Goal: Information Seeking & Learning: Learn about a topic

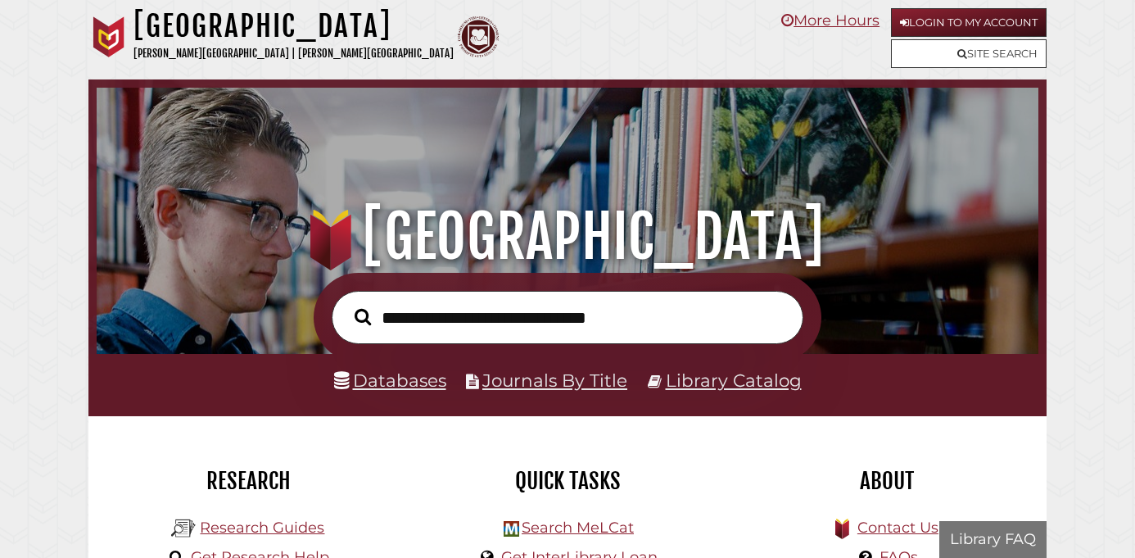
scroll to position [311, 934]
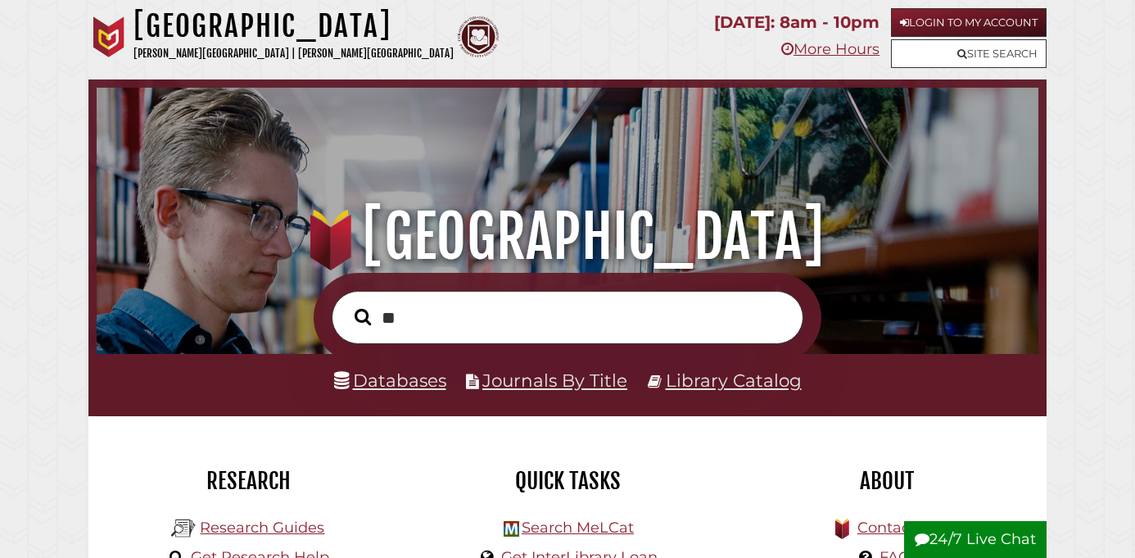
type input "*"
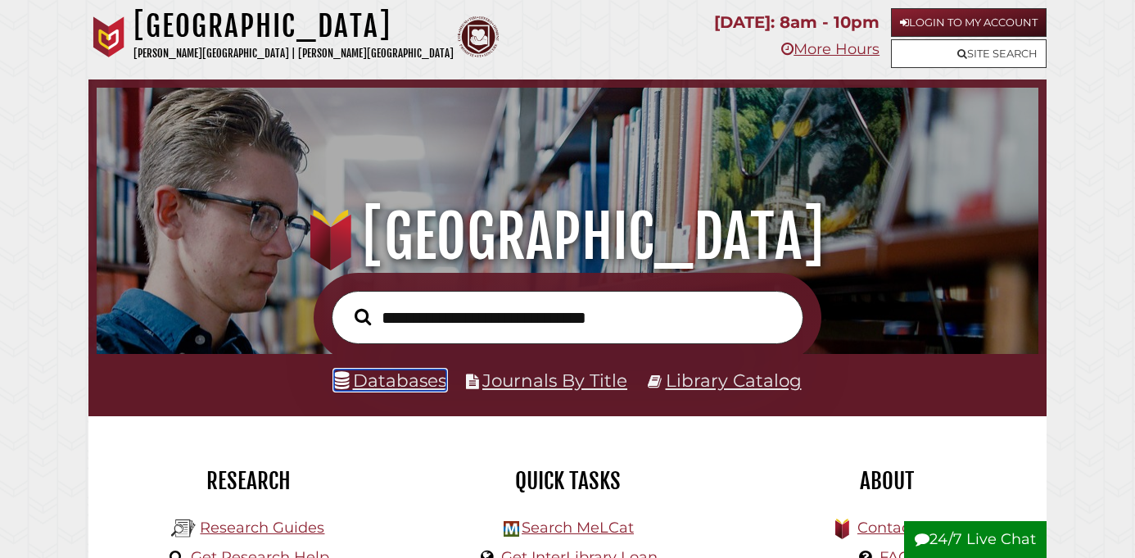
click at [402, 380] on link "Databases" at bounding box center [390, 379] width 112 height 21
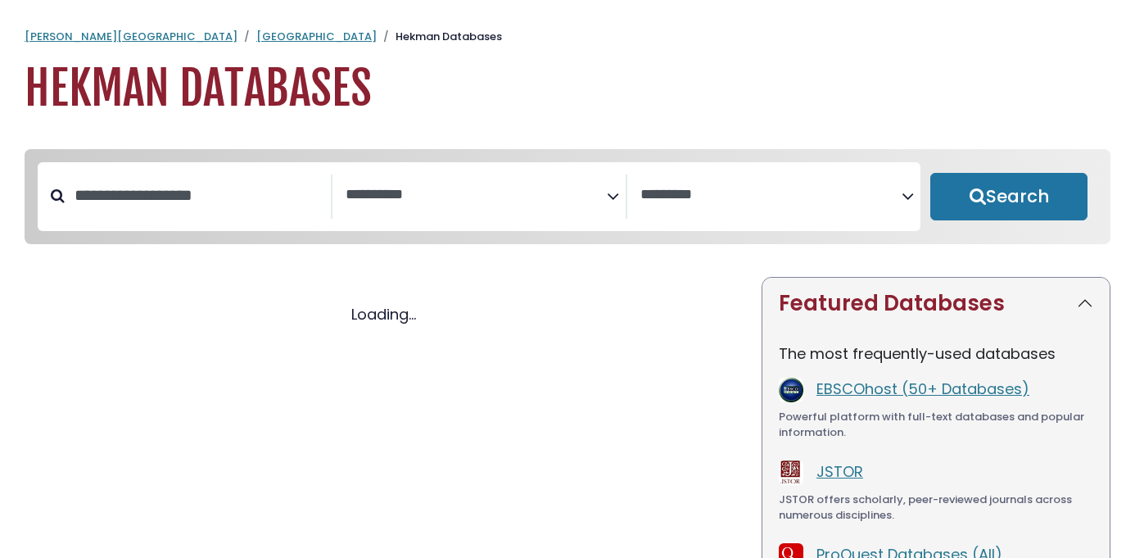
select select "Database Subject Filter"
select select "Database Vendors Filter"
select select "Database Subject Filter"
select select "Database Vendors Filter"
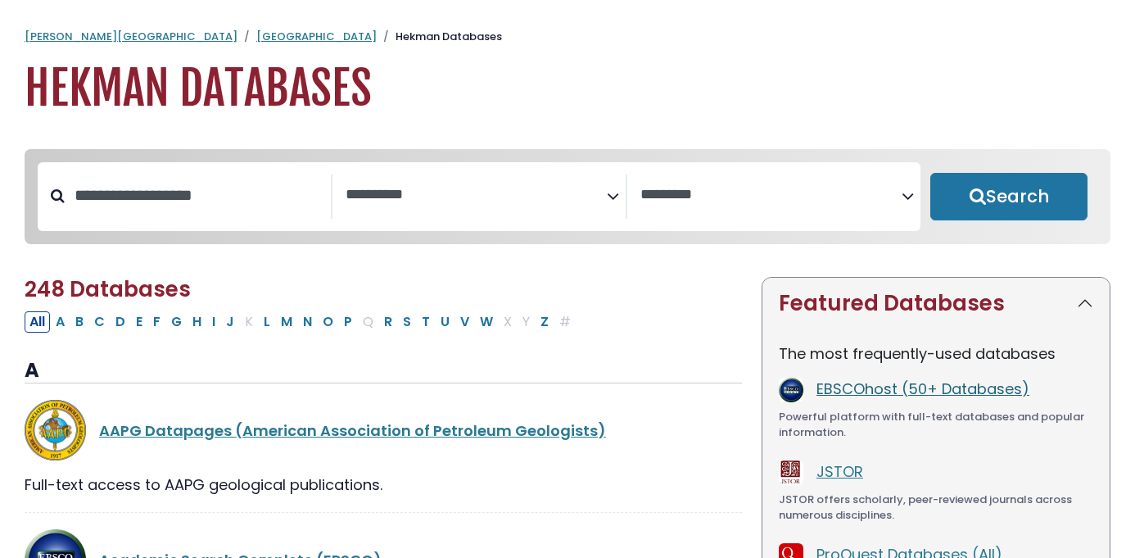
click at [859, 391] on link "EBSCOhost (50+ Databases)" at bounding box center [922, 388] width 213 height 20
click at [879, 395] on link "EBSCOhost (50+ Databases)" at bounding box center [922, 388] width 213 height 20
